Goal: Obtain resource: Download file/media

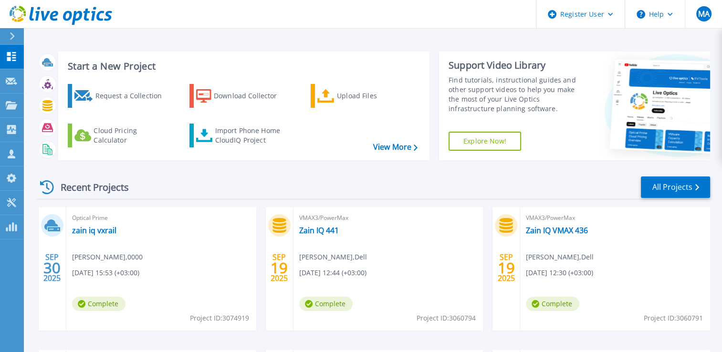
click at [583, 177] on div "Recent Projects All Projects" at bounding box center [373, 188] width 673 height 24
click at [103, 186] on div "Recent Projects" at bounding box center [89, 187] width 105 height 23
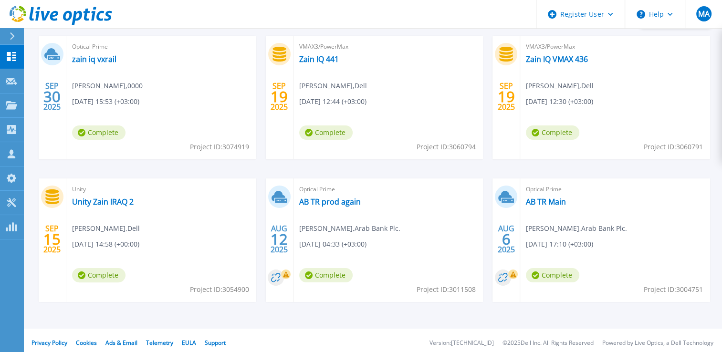
scroll to position [176, 0]
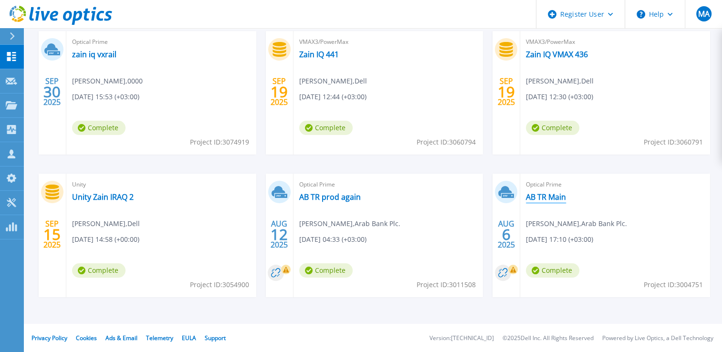
click at [537, 193] on link "AB TR Main" at bounding box center [546, 197] width 40 height 10
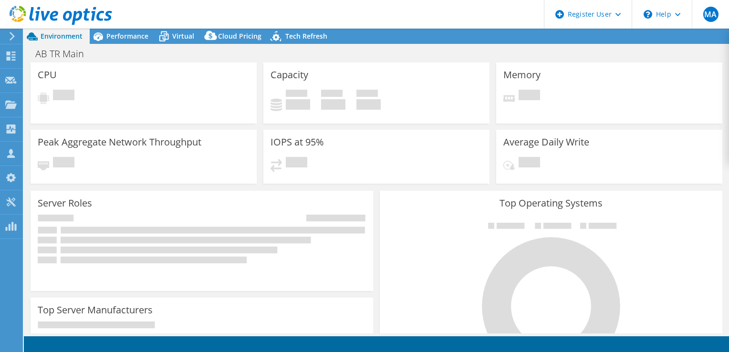
select select "USD"
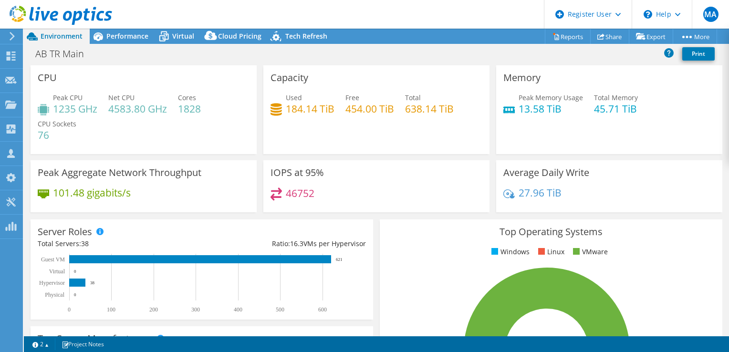
click at [73, 15] on use at bounding box center [61, 15] width 103 height 19
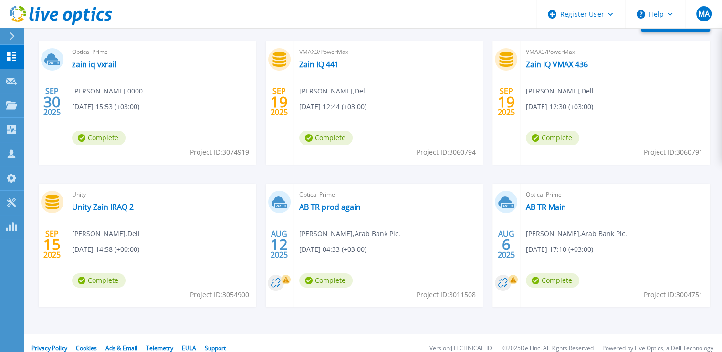
scroll to position [176, 0]
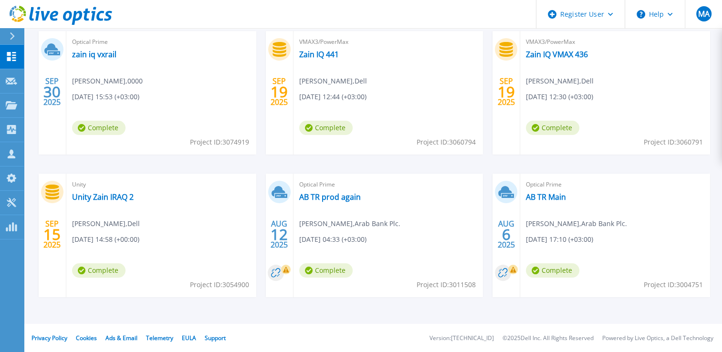
click at [699, 281] on span "Project ID: 3004751" at bounding box center [673, 285] width 59 height 10
copy span "3004751"
click at [547, 197] on link "AB TR Main" at bounding box center [546, 197] width 40 height 10
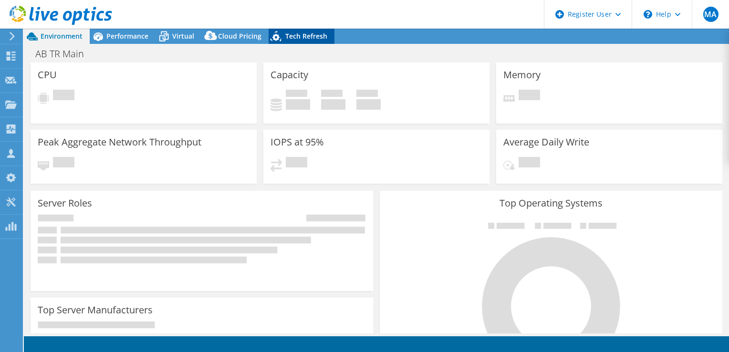
click at [285, 31] on span "Tech Refresh" at bounding box center [306, 35] width 42 height 9
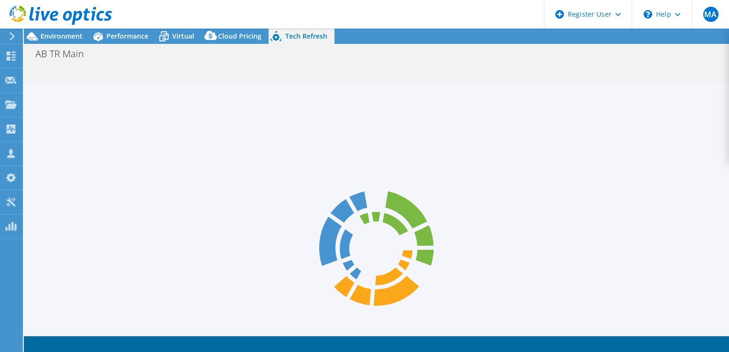
select select "USD"
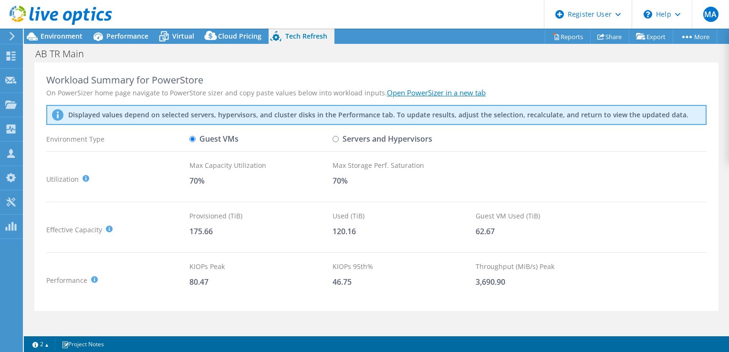
scroll to position [191, 0]
click at [194, 285] on div "80.47" at bounding box center [260, 282] width 143 height 10
click at [194, 283] on div "80.47" at bounding box center [260, 282] width 143 height 10
click at [195, 283] on div "80.47" at bounding box center [260, 282] width 143 height 10
drag, startPoint x: 195, startPoint y: 283, endPoint x: 220, endPoint y: 297, distance: 28.4
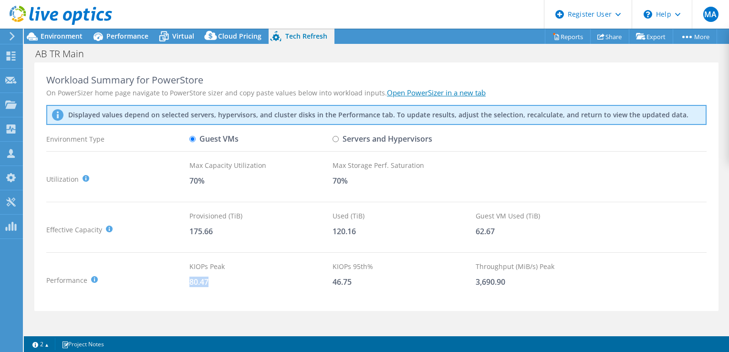
click at [220, 297] on div "KIOPs Peak 80.47" at bounding box center [260, 281] width 143 height 38
click at [221, 290] on div "KIOPs Peak 80.47" at bounding box center [260, 281] width 143 height 38
click at [118, 41] on div "Performance" at bounding box center [123, 36] width 66 height 15
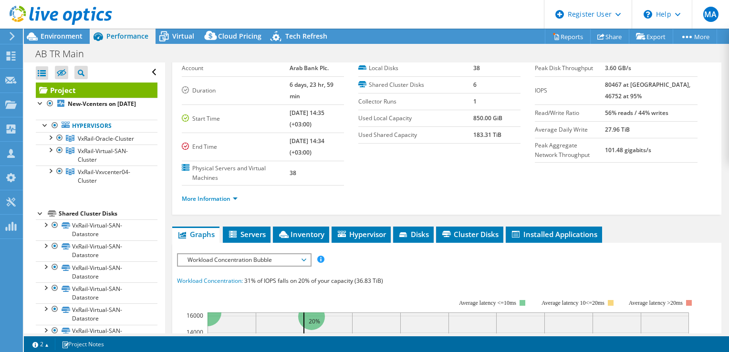
scroll to position [0, 0]
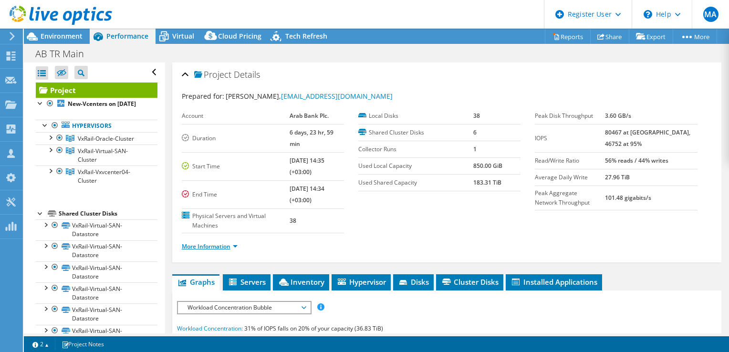
click at [228, 242] on link "More Information" at bounding box center [210, 246] width 56 height 8
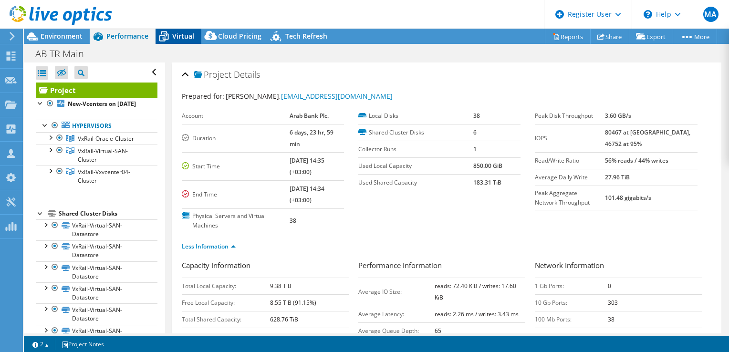
click at [163, 34] on icon at bounding box center [164, 36] width 17 height 17
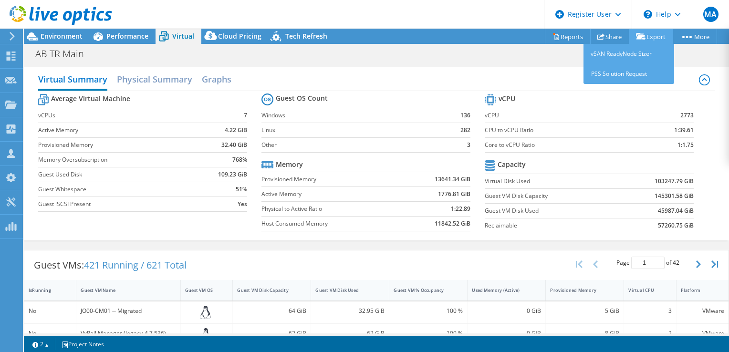
click at [647, 32] on link "Export" at bounding box center [651, 36] width 44 height 15
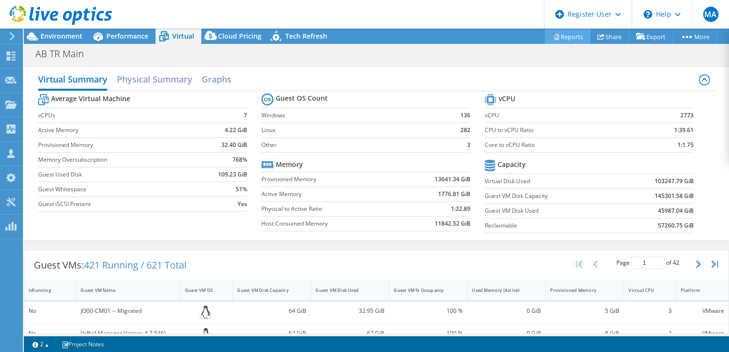
click at [568, 37] on link "Reports" at bounding box center [568, 36] width 46 height 15
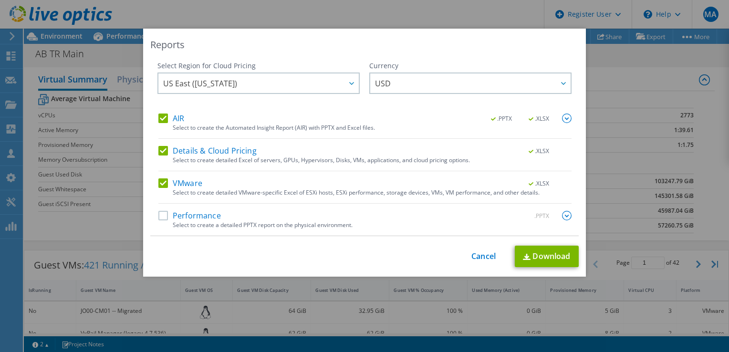
click at [161, 118] on label "AIR" at bounding box center [171, 119] width 26 height 10
click at [0, 0] on input "AIR" at bounding box center [0, 0] width 0 height 0
click at [161, 150] on label "Details & Cloud Pricing" at bounding box center [207, 151] width 98 height 10
click at [0, 0] on input "Details & Cloud Pricing" at bounding box center [0, 0] width 0 height 0
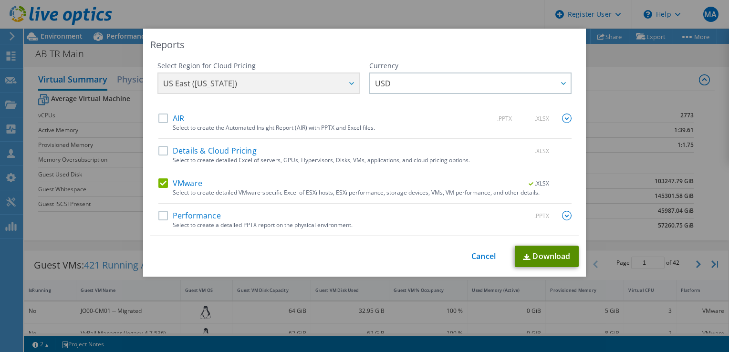
click at [552, 255] on link "Download" at bounding box center [547, 256] width 64 height 21
click at [212, 12] on div "Reports Select Region for Cloud Pricing Asia Pacific (Hong Kong) Asia Pacific (…" at bounding box center [364, 176] width 729 height 352
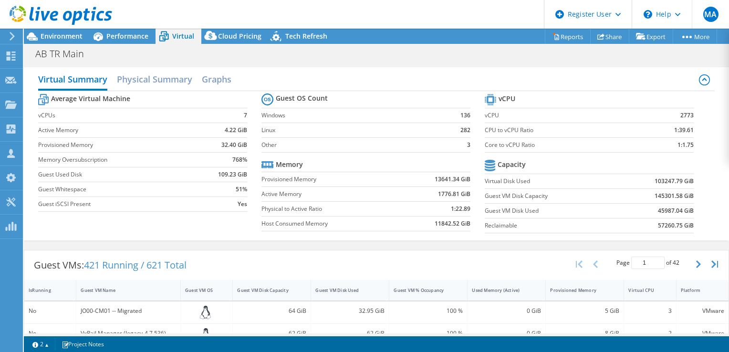
click at [68, 12] on use at bounding box center [61, 15] width 103 height 19
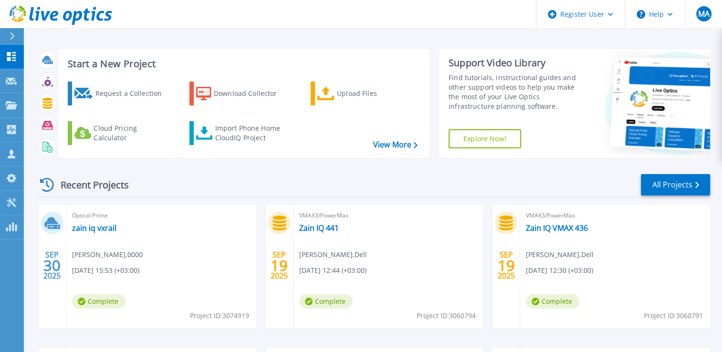
scroll to position [176, 0]
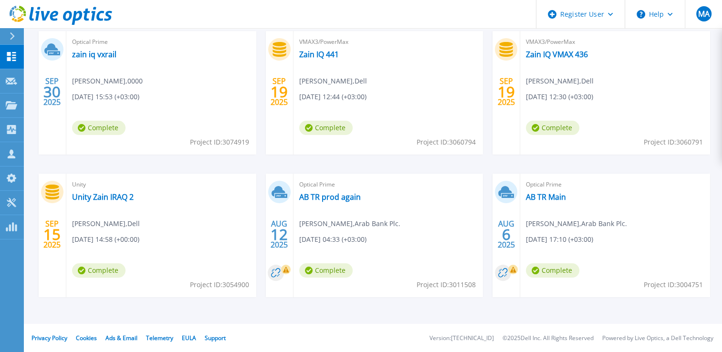
click at [687, 285] on span "Project ID: 3004751" at bounding box center [673, 285] width 59 height 10
copy span "3004751"
click at [460, 285] on span "Project ID: 3011508" at bounding box center [446, 285] width 59 height 10
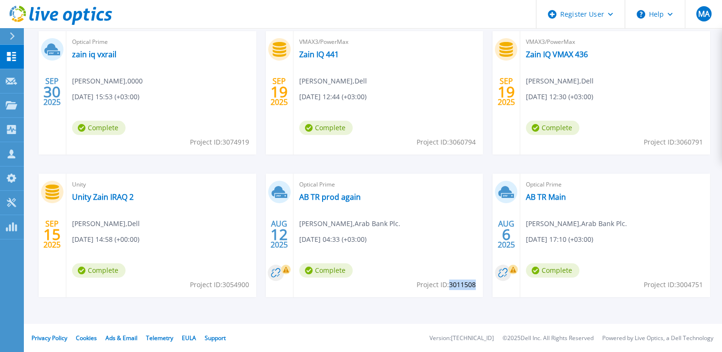
copy span "3011508"
click at [350, 198] on link "AB TR prod again" at bounding box center [330, 197] width 62 height 10
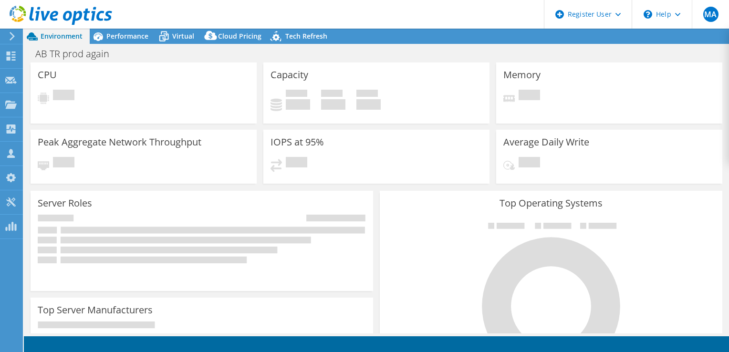
select select "USD"
